Goal: Check status: Check status

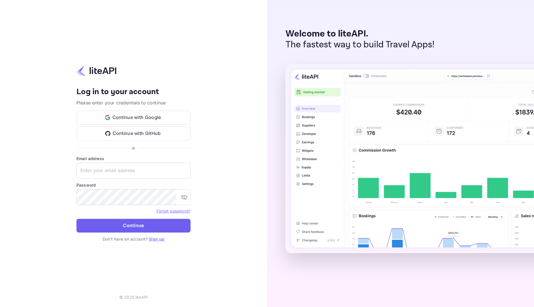
type input "[EMAIL_ADDRESS][DOMAIN_NAME]"
click at [123, 229] on button "Continue" at bounding box center [133, 226] width 114 height 14
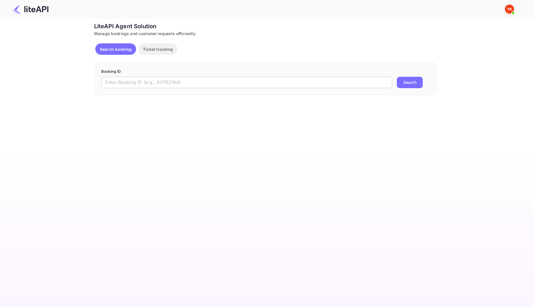
click at [150, 87] on input "text" at bounding box center [246, 82] width 291 height 11
paste input "8860164"
type input "8860164"
click at [408, 86] on button "Search" at bounding box center [410, 82] width 26 height 11
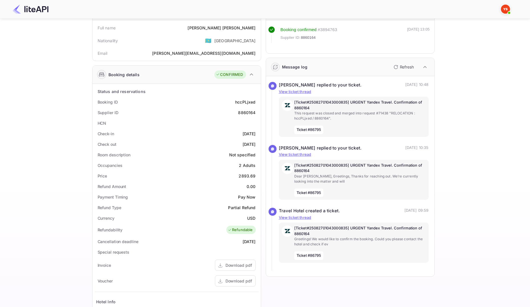
scroll to position [38, 0]
